Goal: Check status: Check status

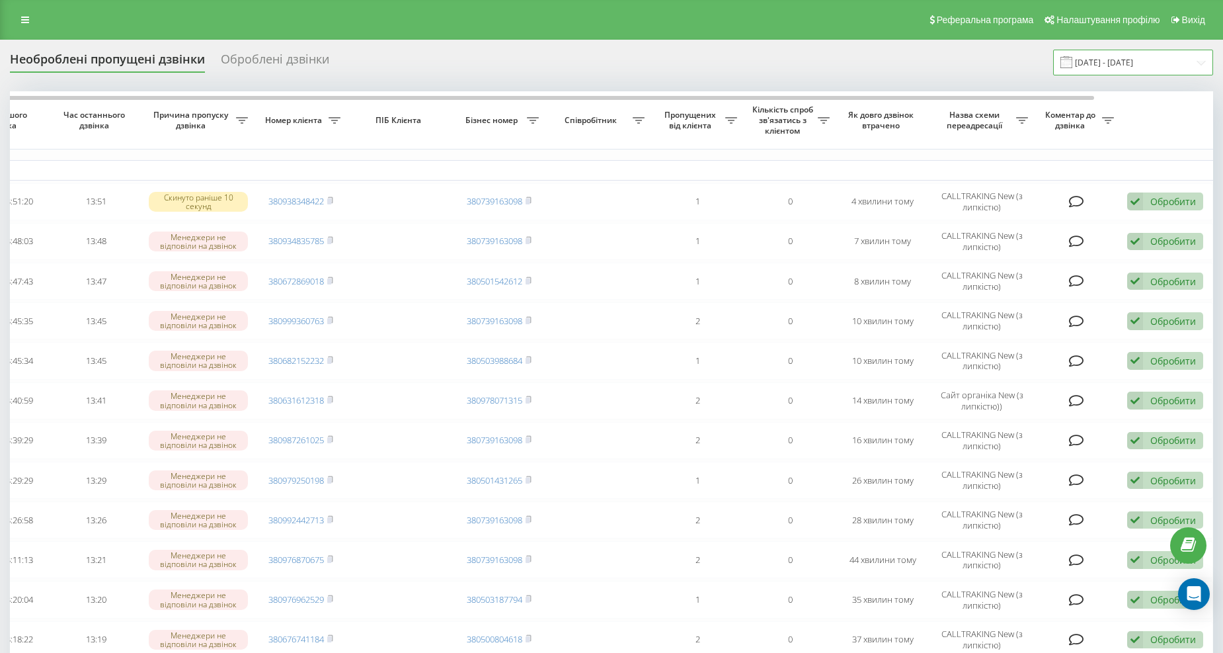
click at [1112, 66] on input "[DATE] - [DATE]" at bounding box center [1133, 63] width 160 height 26
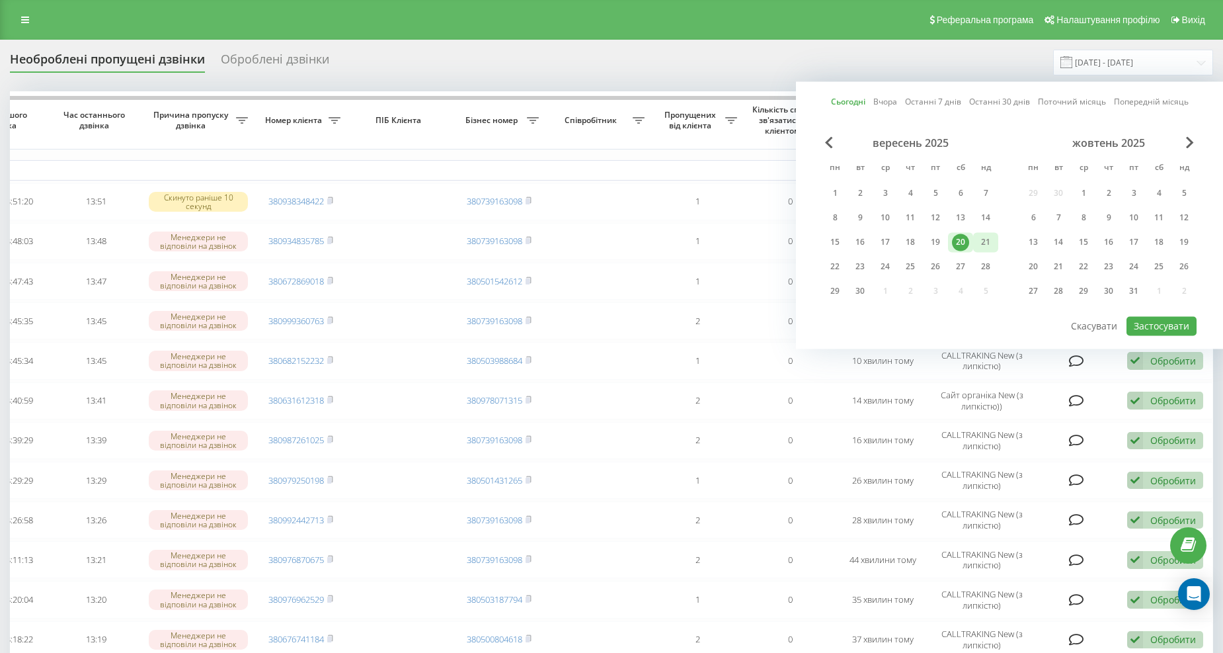
click at [987, 238] on div "21" at bounding box center [985, 241] width 17 height 17
click at [1148, 321] on button "Застосувати" at bounding box center [1162, 325] width 70 height 19
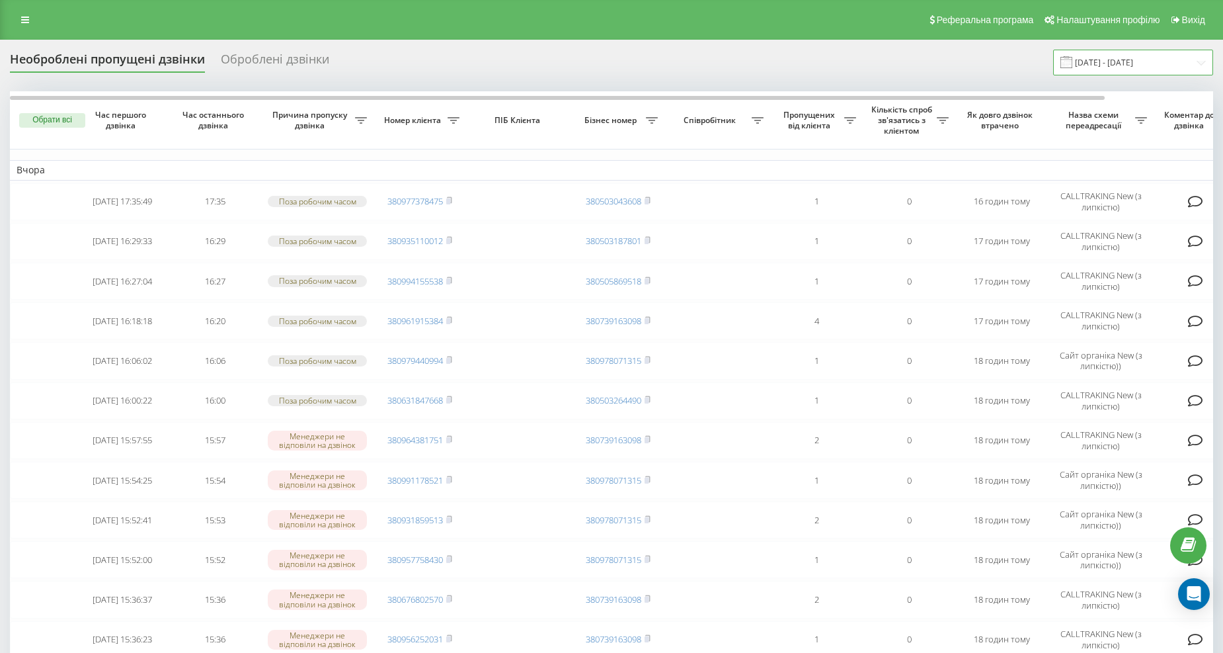
click at [1096, 60] on input "[DATE] - [DATE]" at bounding box center [1133, 63] width 160 height 26
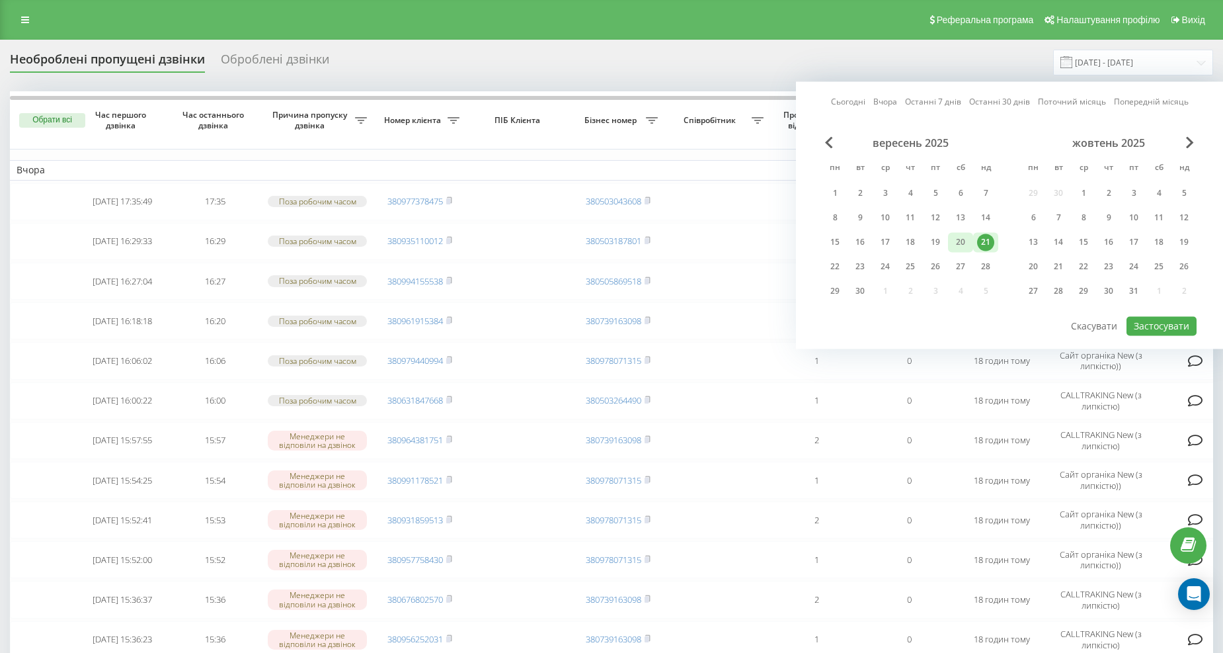
click at [956, 241] on div "20" at bounding box center [960, 241] width 17 height 17
click at [1164, 321] on button "Застосувати" at bounding box center [1162, 325] width 70 height 19
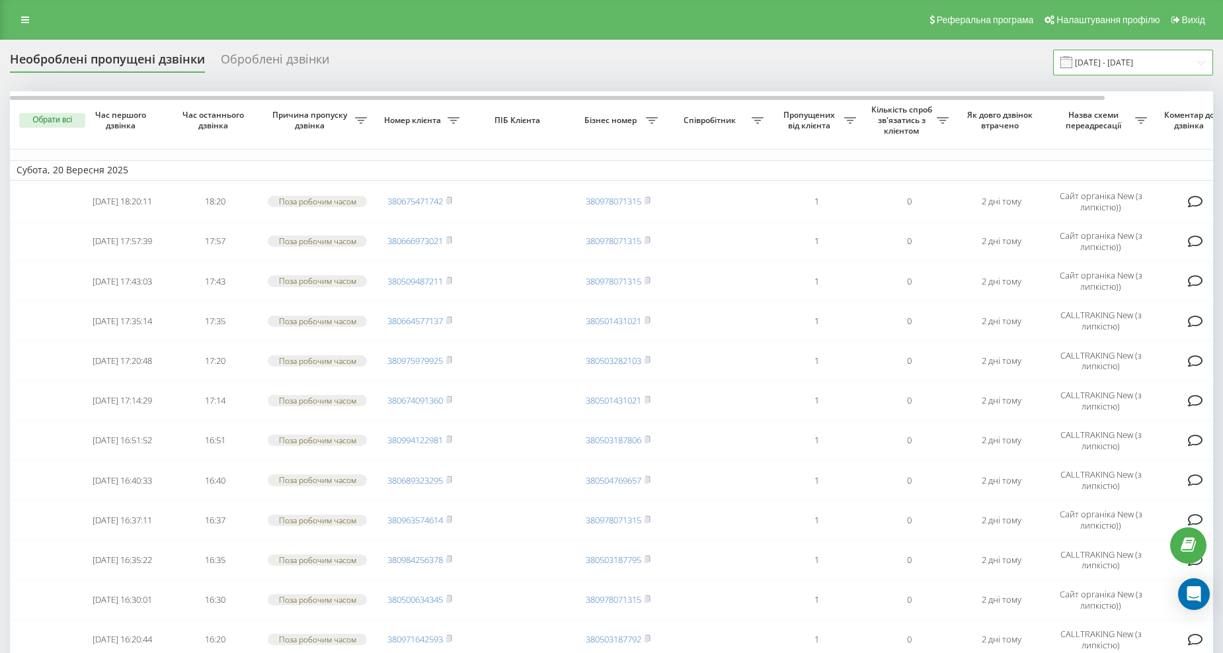
click at [1108, 63] on input "[DATE] - [DATE]" at bounding box center [1133, 63] width 160 height 26
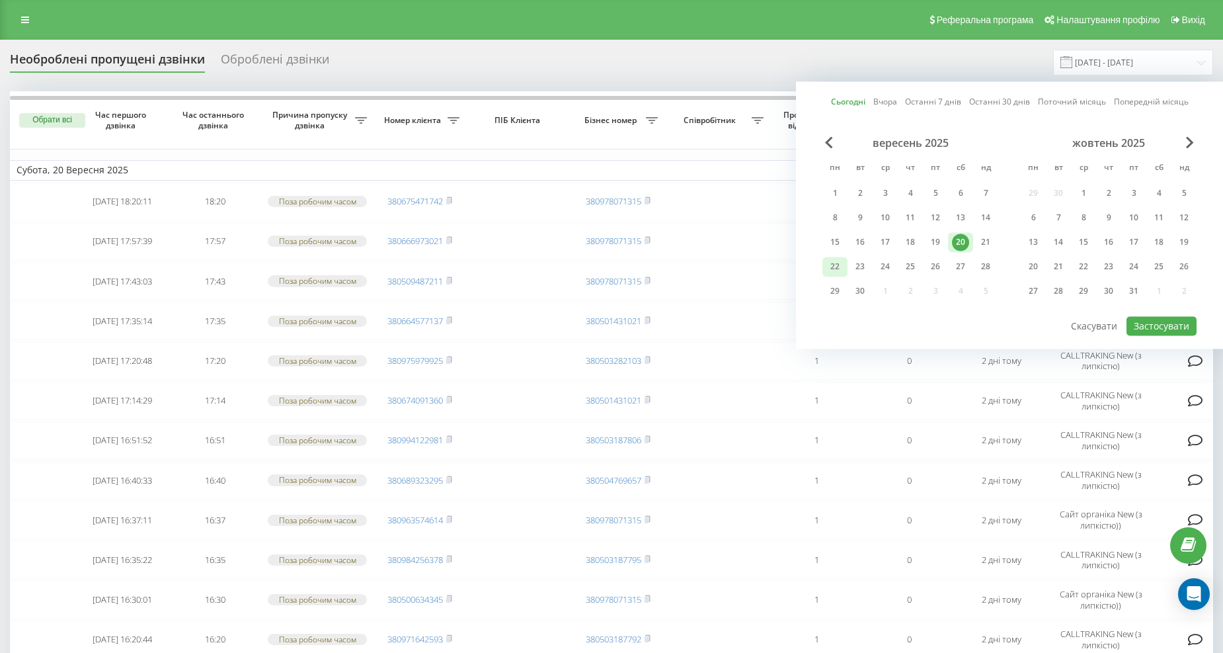
click at [829, 266] on div "22" at bounding box center [835, 266] width 17 height 17
click at [1140, 325] on button "Застосувати" at bounding box center [1162, 325] width 70 height 19
type input "[DATE] - [DATE]"
